Goal: Information Seeking & Learning: Learn about a topic

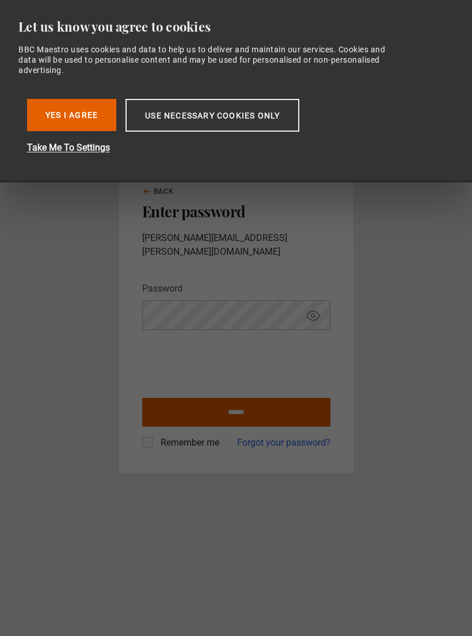
click at [281, 413] on input "******" at bounding box center [236, 412] width 188 height 29
type input "**********"
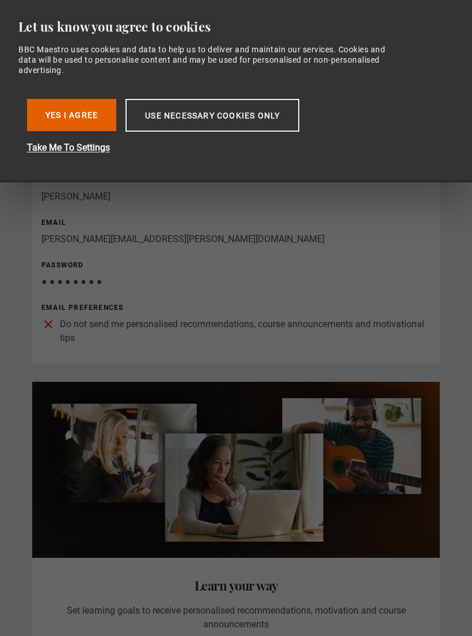
click at [85, 109] on button "Yes I Agree" at bounding box center [71, 115] width 89 height 32
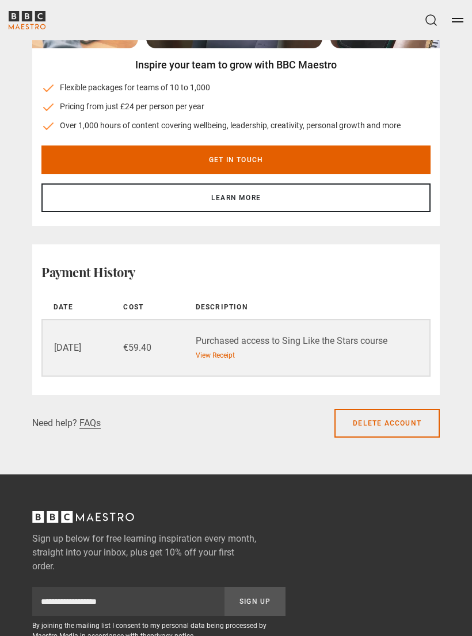
scroll to position [1454, 0]
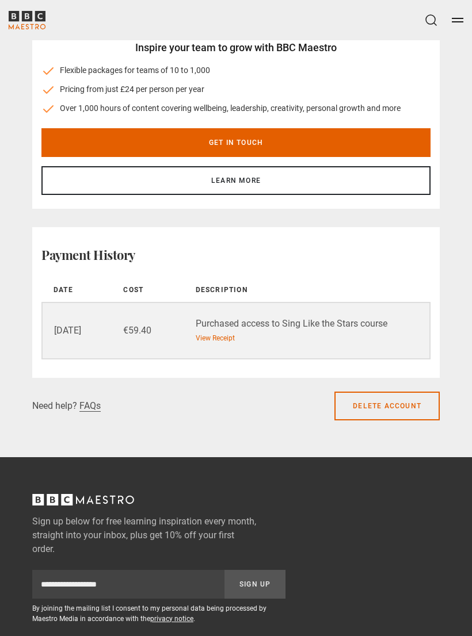
click at [213, 338] on link "View Receipt" at bounding box center [215, 338] width 39 height 10
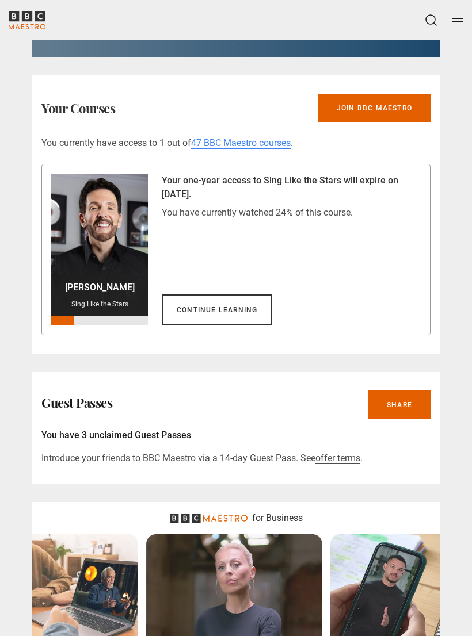
scroll to position [834, 0]
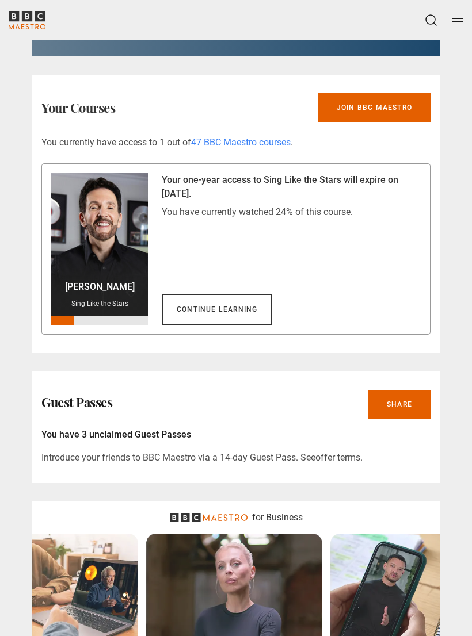
click at [244, 311] on link "Continue learning" at bounding box center [217, 309] width 110 height 31
click at [242, 308] on link "Continue learning" at bounding box center [217, 309] width 110 height 31
click at [103, 245] on div at bounding box center [99, 244] width 97 height 143
click at [118, 267] on div at bounding box center [99, 244] width 97 height 143
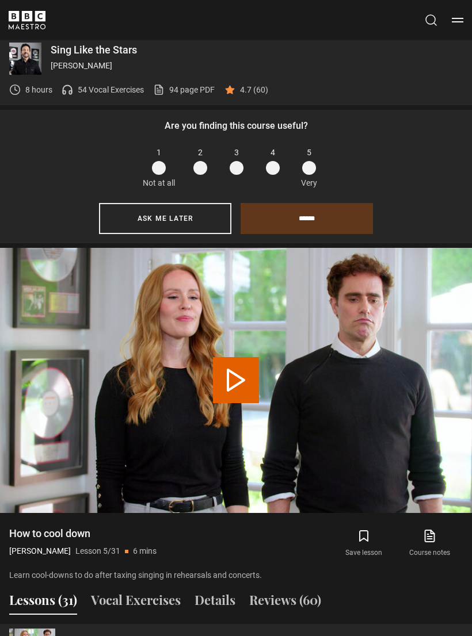
click at [428, 529] on icon at bounding box center [429, 536] width 14 height 14
click at [315, 161] on span at bounding box center [309, 168] width 14 height 14
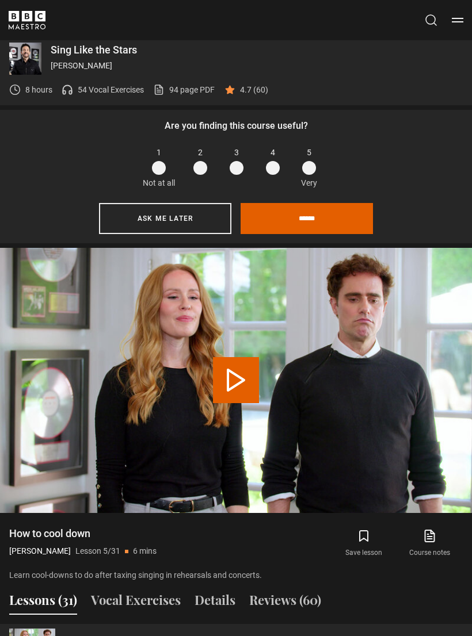
click at [337, 203] on input "******" at bounding box center [306, 218] width 132 height 31
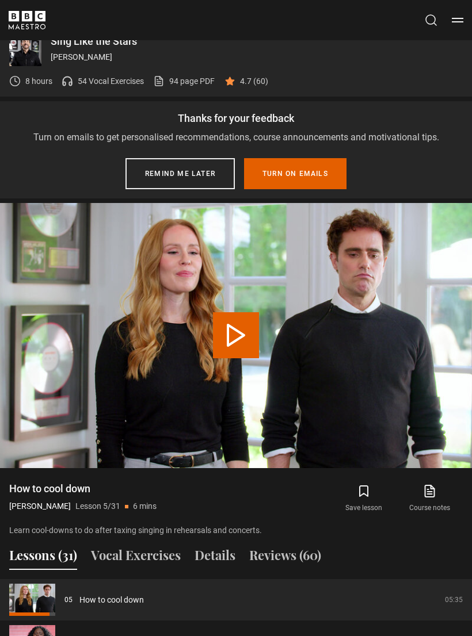
scroll to position [780, 0]
click at [198, 158] on button "Remind me later" at bounding box center [179, 173] width 109 height 31
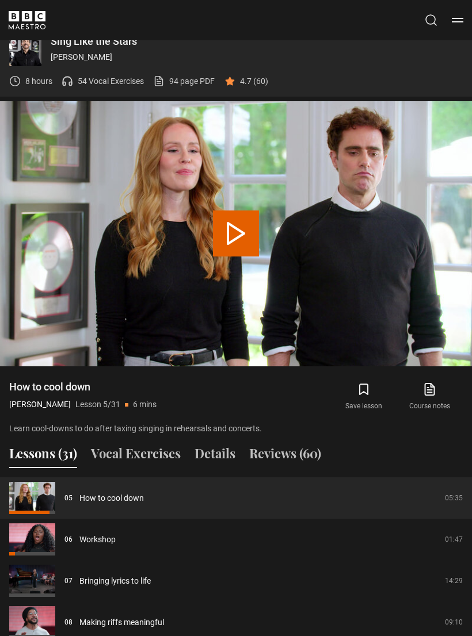
click at [259, 75] on div "8 hours 54 Vocal Exercises 94 page PDF (opens in new tab) 4.7 (60)" at bounding box center [138, 81] width 259 height 30
click at [257, 75] on p "4.7 (60)" at bounding box center [254, 81] width 28 height 12
click at [237, 75] on div "4.7 (60)" at bounding box center [246, 81] width 44 height 12
click at [101, 75] on p "54 Vocal Exercises" at bounding box center [111, 81] width 66 height 12
click at [81, 75] on p "54 Vocal Exercises" at bounding box center [111, 81] width 66 height 12
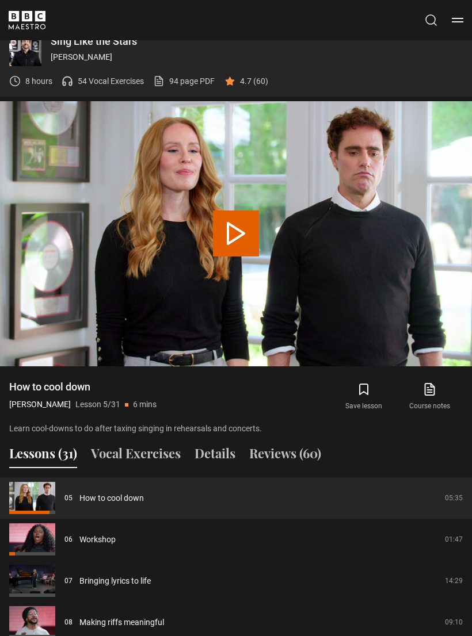
click at [111, 75] on p "54 Vocal Exercises" at bounding box center [111, 81] width 66 height 12
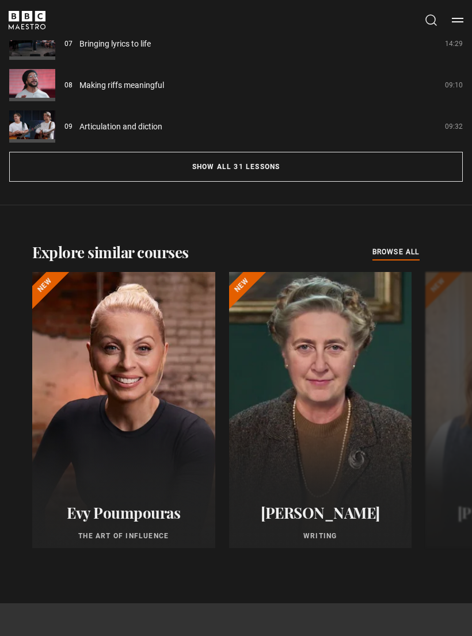
scroll to position [1317, 0]
click at [292, 152] on button "Show all 31 lessons" at bounding box center [235, 167] width 453 height 30
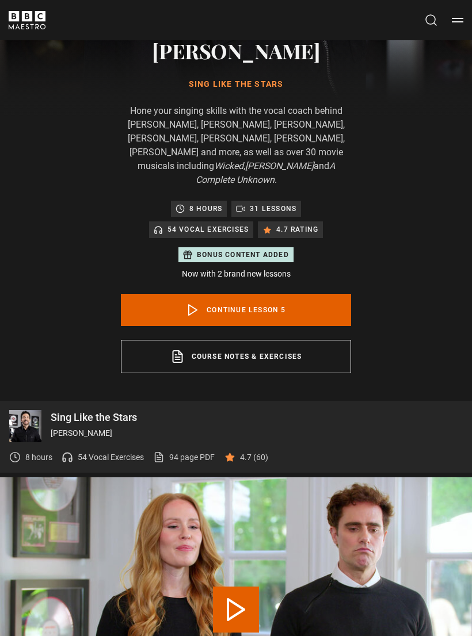
scroll to position [389, 0]
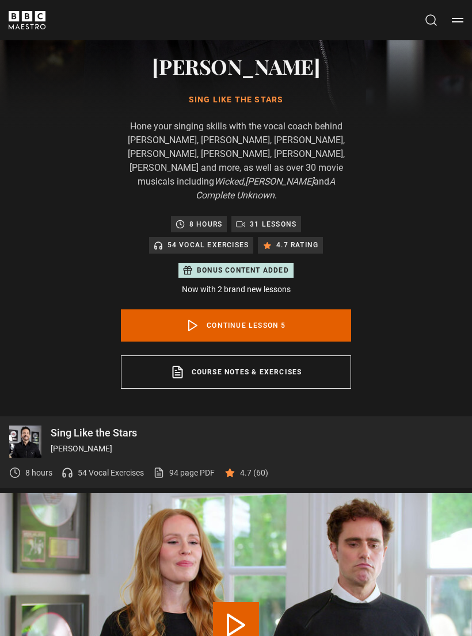
click at [213, 239] on p "54 Vocal Exercises" at bounding box center [208, 245] width 82 height 12
click at [219, 239] on p "54 Vocal Exercises" at bounding box center [208, 245] width 82 height 12
click at [211, 239] on p "54 Vocal Exercises" at bounding box center [208, 245] width 82 height 12
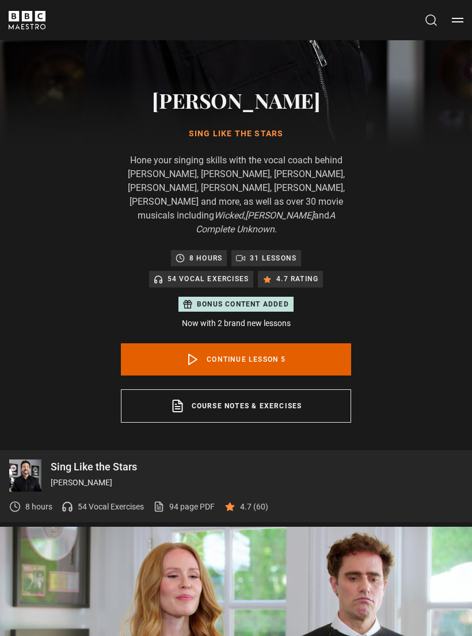
scroll to position [354, 0]
click at [316, 394] on link "Course notes & exercises opens in a new tab" at bounding box center [236, 406] width 230 height 33
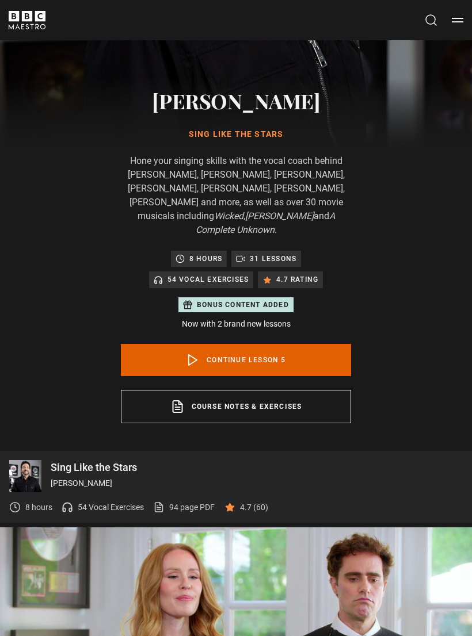
click at [224, 274] on p "54 Vocal Exercises" at bounding box center [208, 280] width 82 height 12
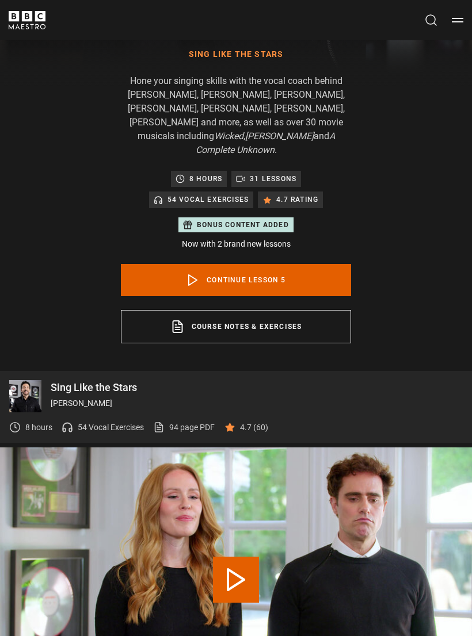
scroll to position [441, 0]
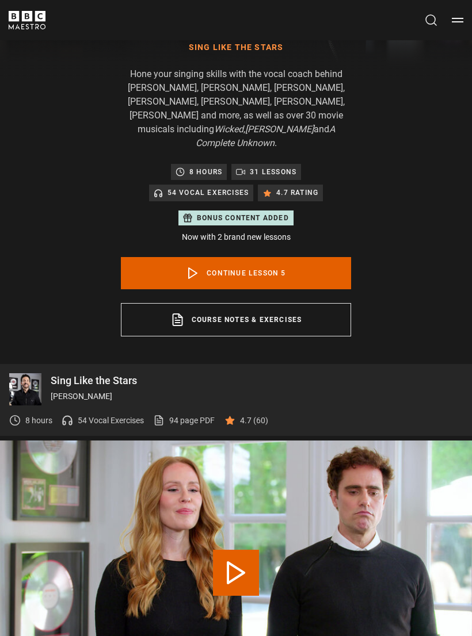
click at [120, 415] on p "54 Vocal Exercises" at bounding box center [111, 421] width 66 height 12
click at [127, 415] on p "54 Vocal Exercises" at bounding box center [111, 421] width 66 height 12
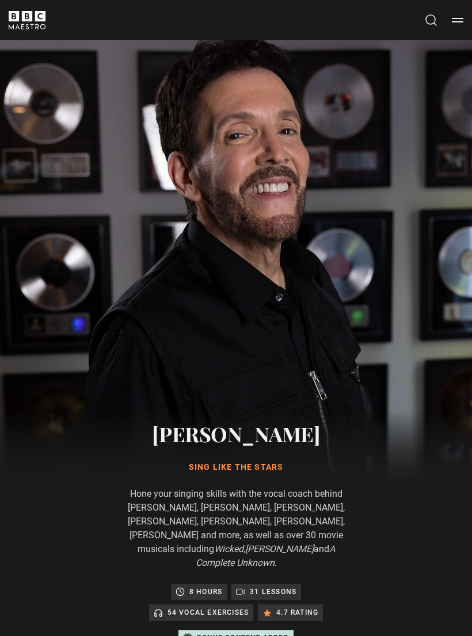
scroll to position [0, 0]
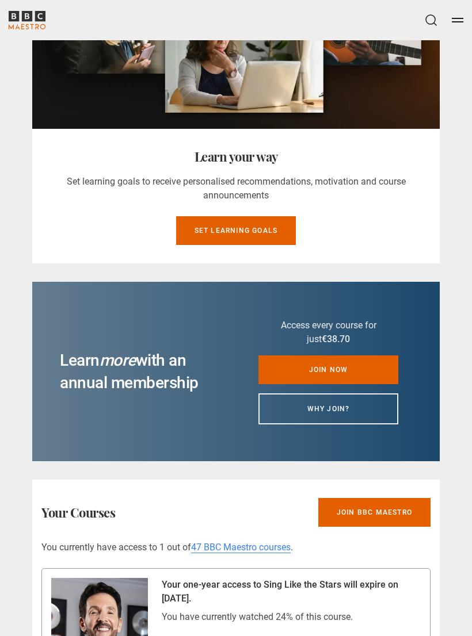
scroll to position [644, 0]
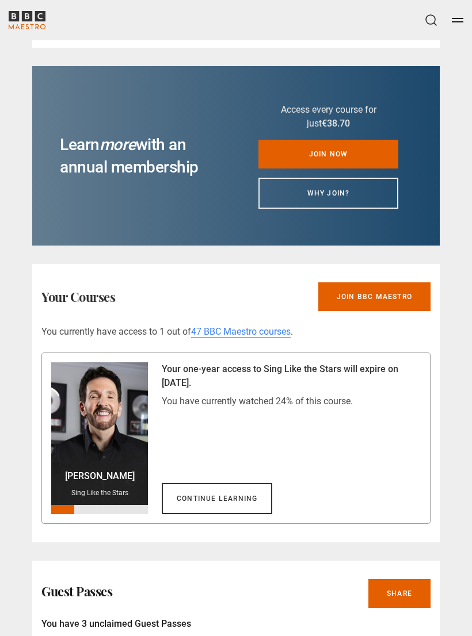
click at [217, 497] on link "Continue learning" at bounding box center [217, 499] width 110 height 31
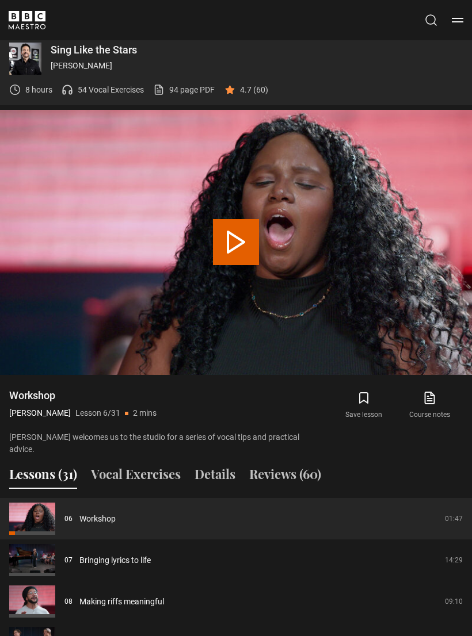
click at [83, 84] on p "54 Vocal Exercises" at bounding box center [111, 90] width 66 height 12
click at [154, 465] on button "Vocal Exercises" at bounding box center [136, 477] width 90 height 24
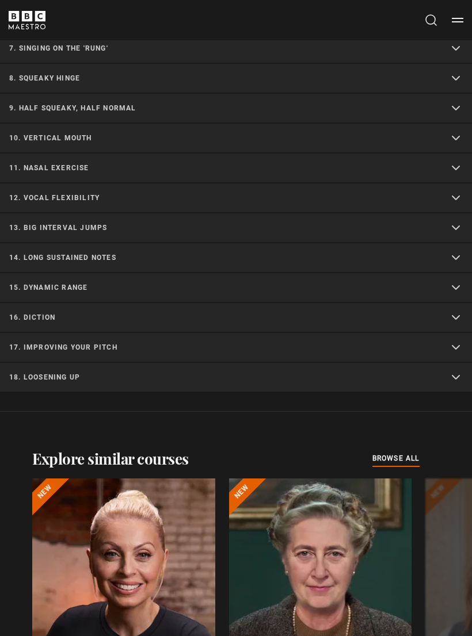
scroll to position [1400, 0]
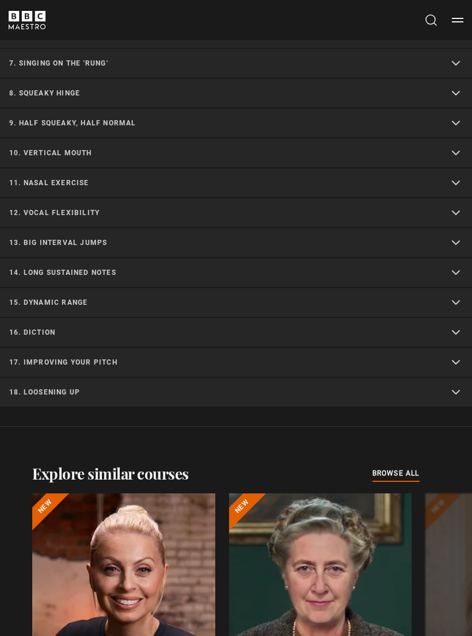
click at [120, 238] on p "13. Big interval jumps" at bounding box center [222, 243] width 426 height 10
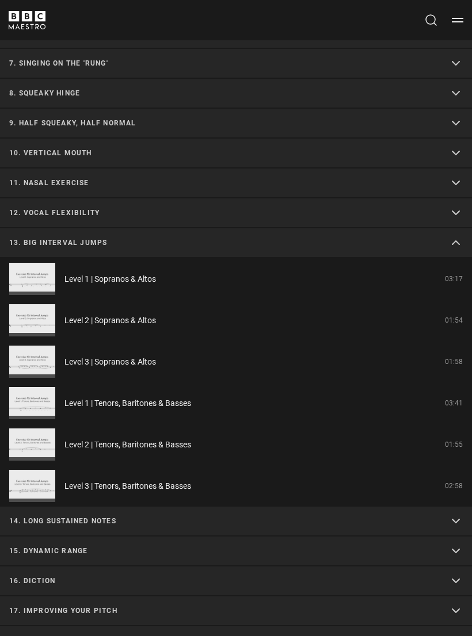
click at [153, 356] on link "Level 3 | Sopranos & Altos" at bounding box center [109, 362] width 91 height 12
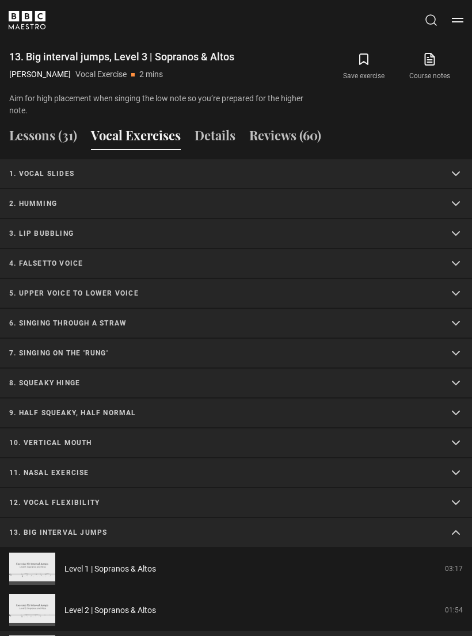
scroll to position [1105, 0]
click at [455, 160] on summary "1. Vocal slides" at bounding box center [236, 175] width 472 height 30
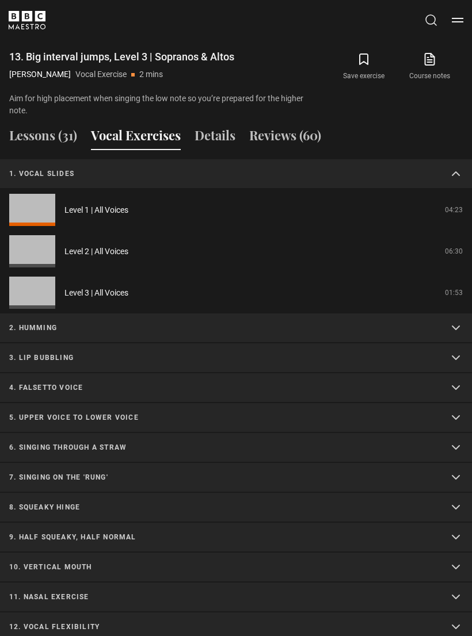
scroll to position [1106, 0]
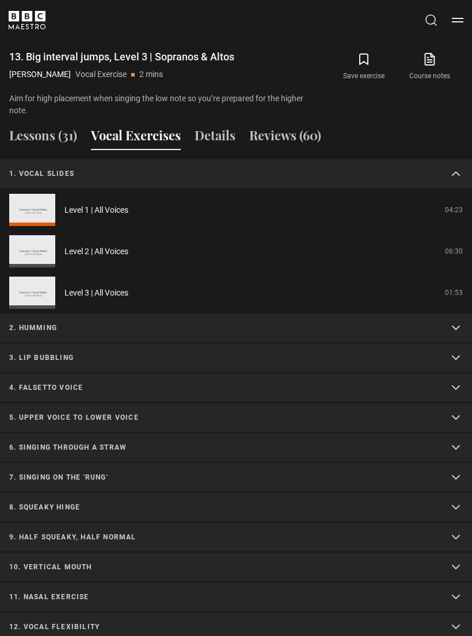
click at [117, 287] on link "Level 3 | All Voices" at bounding box center [96, 293] width 64 height 12
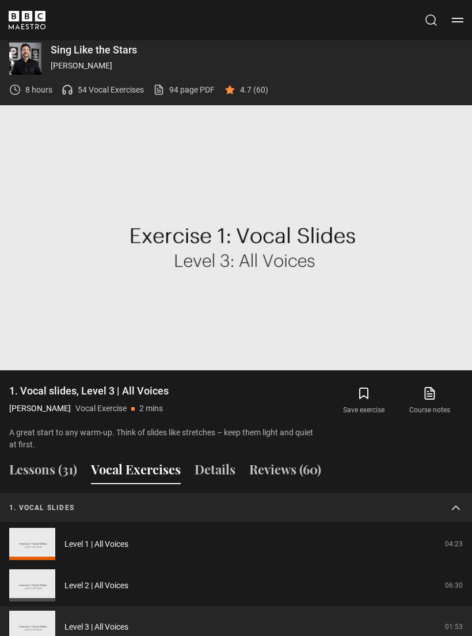
click at [285, 288] on video-js "Video Player is loading. Play Video 10s Skip Back 10 seconds Pause 10s Skip For…" at bounding box center [236, 237] width 472 height 265
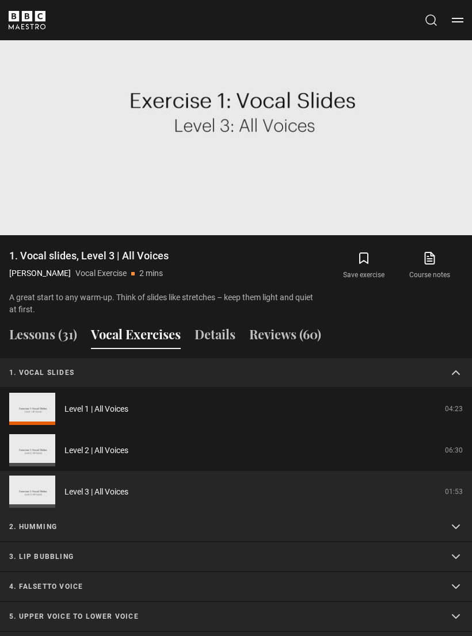
scroll to position [908, 0]
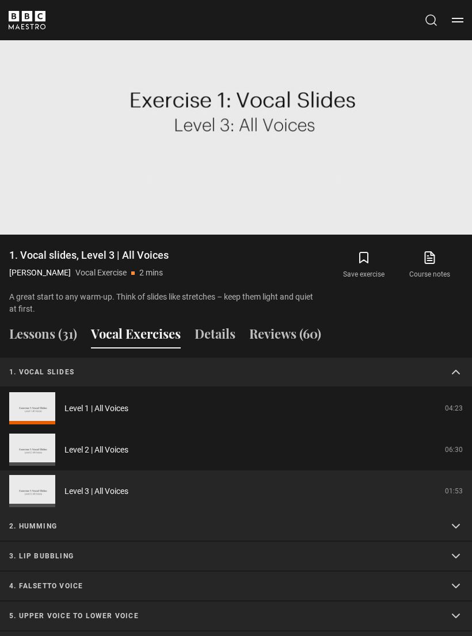
click at [112, 403] on link "Level 1 | All Voices" at bounding box center [96, 409] width 64 height 12
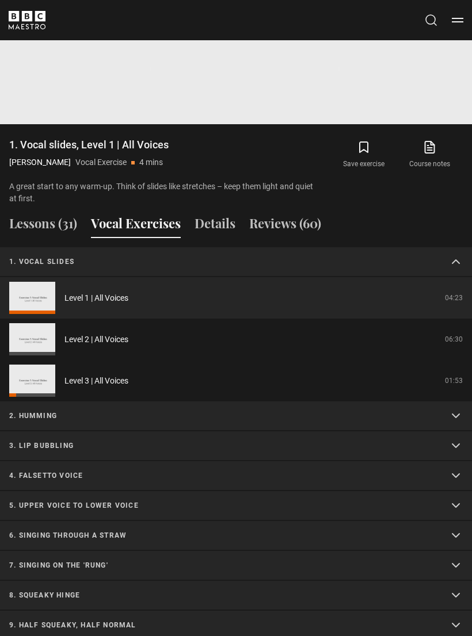
scroll to position [1031, 0]
